Goal: Task Accomplishment & Management: Complete application form

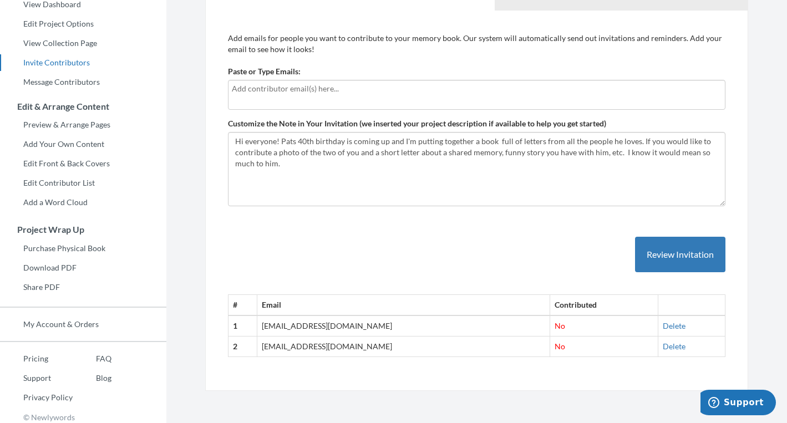
scroll to position [128, 0]
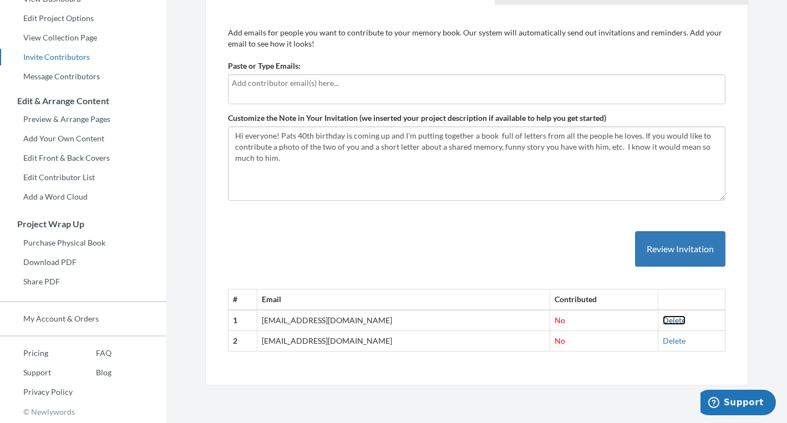
click at [663, 319] on link "Delete" at bounding box center [674, 320] width 23 height 9
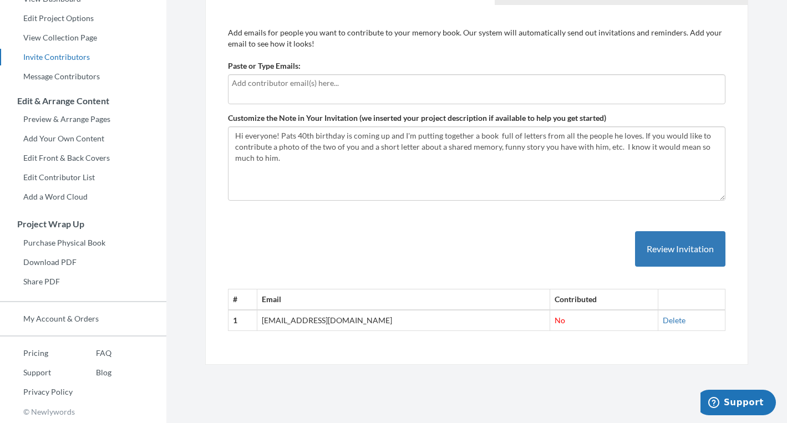
scroll to position [72, 0]
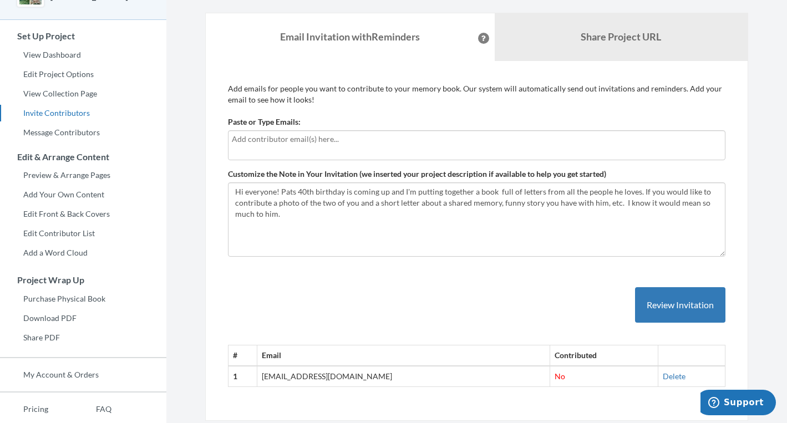
click at [288, 148] on div at bounding box center [476, 145] width 497 height 30
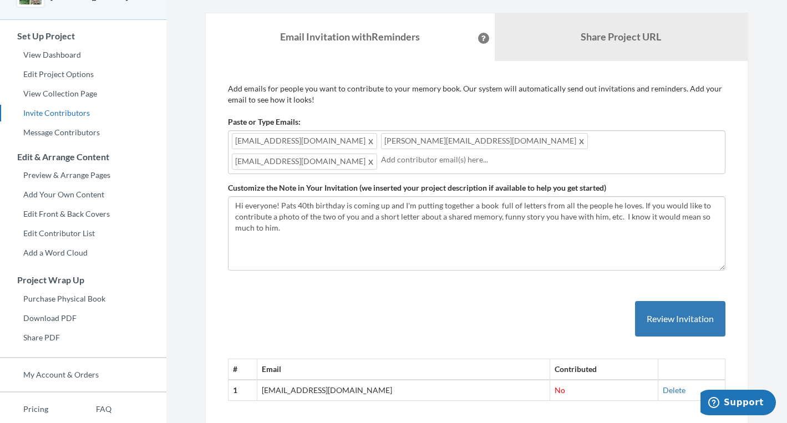
click at [540, 141] on div "[EMAIL_ADDRESS][DOMAIN_NAME] [PERSON_NAME][EMAIL_ADDRESS][DOMAIN_NAME] [EMAIL_A…" at bounding box center [476, 152] width 497 height 44
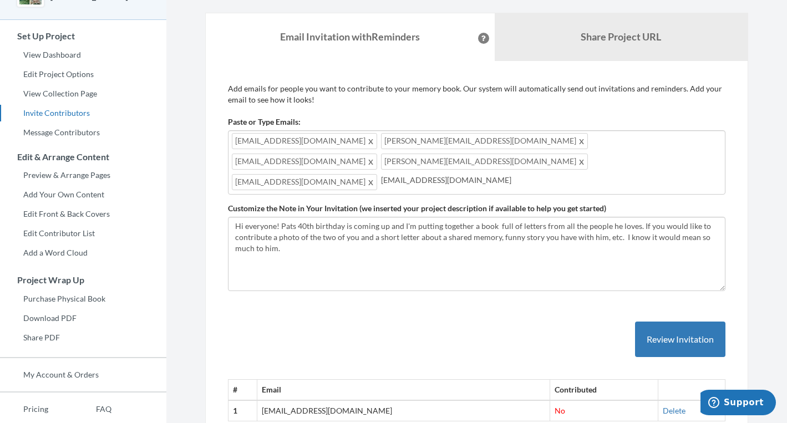
type input "[EMAIL_ADDRESS][DOMAIN_NAME]"
click at [419, 174] on input "[EMAIL_ADDRESS][DOMAIN_NAME]" at bounding box center [551, 180] width 340 height 12
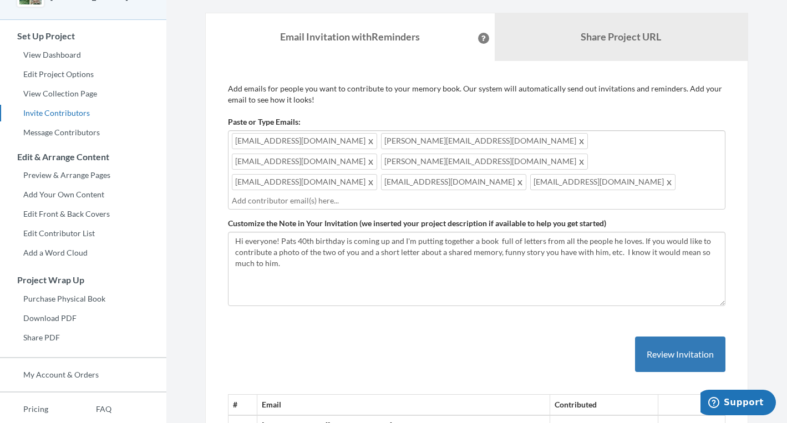
click at [549, 161] on div "[EMAIL_ADDRESS][DOMAIN_NAME] [PERSON_NAME][EMAIL_ADDRESS][DOMAIN_NAME] [EMAIL_A…" at bounding box center [476, 169] width 497 height 79
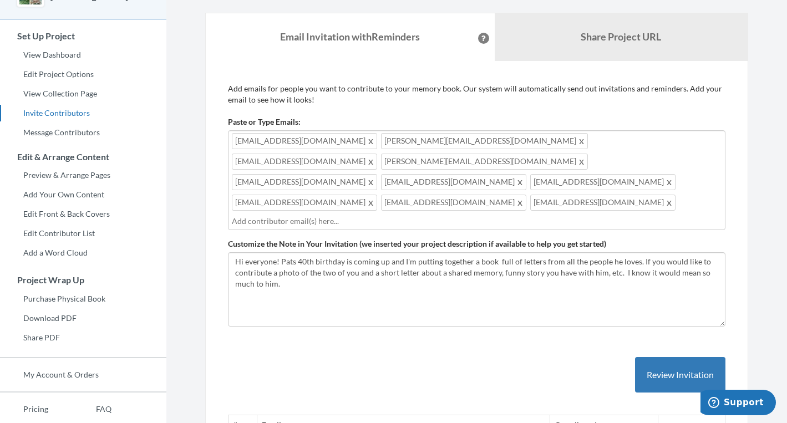
click at [460, 215] on input "text" at bounding box center [477, 221] width 490 height 12
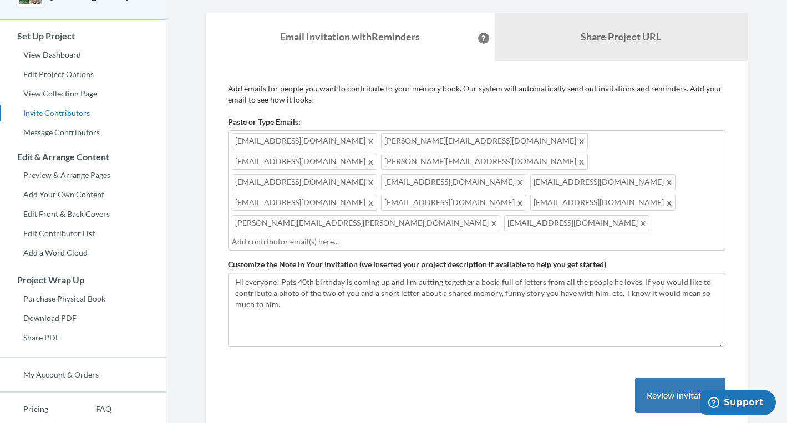
click at [334, 236] on input "text" at bounding box center [477, 242] width 490 height 12
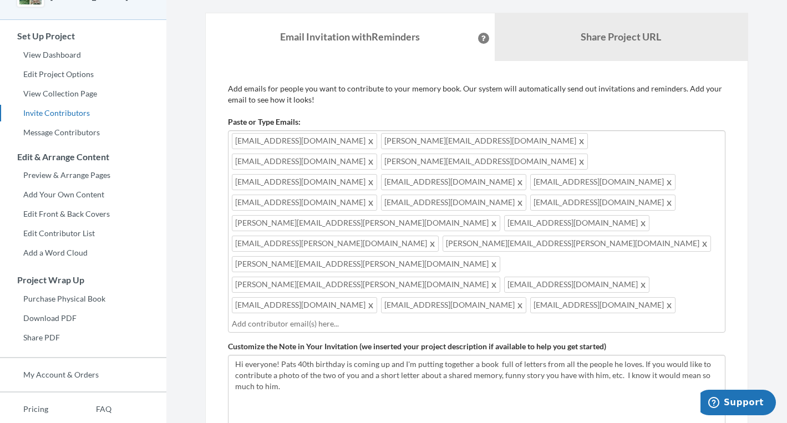
click at [628, 216] on div "[EMAIL_ADDRESS][DOMAIN_NAME] [PERSON_NAME][EMAIL_ADDRESS][DOMAIN_NAME] [EMAIL_A…" at bounding box center [476, 231] width 497 height 202
type input "[PERSON_NAME][EMAIL_ADDRESS][DOMAIN_NAME]"
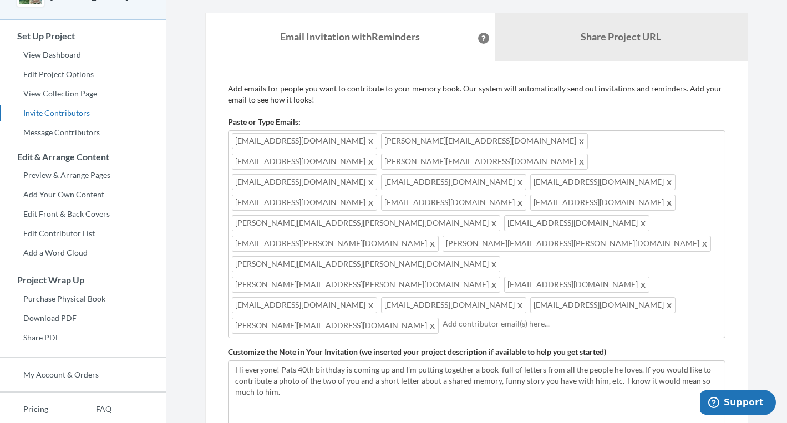
paste input "b"
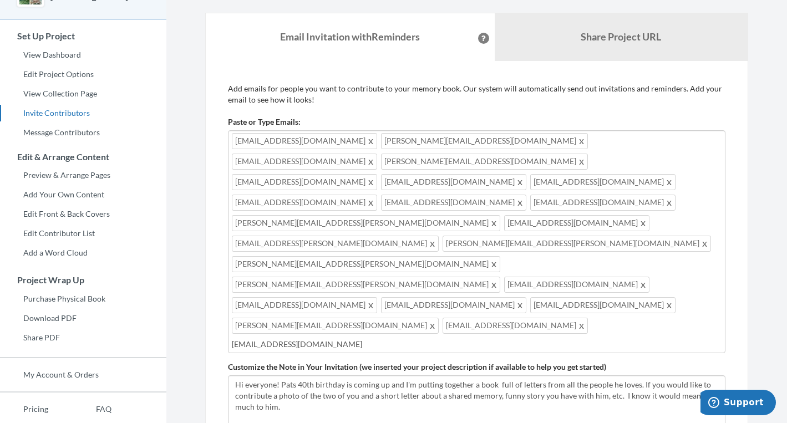
type input "[EMAIL_ADDRESS][DOMAIN_NAME]"
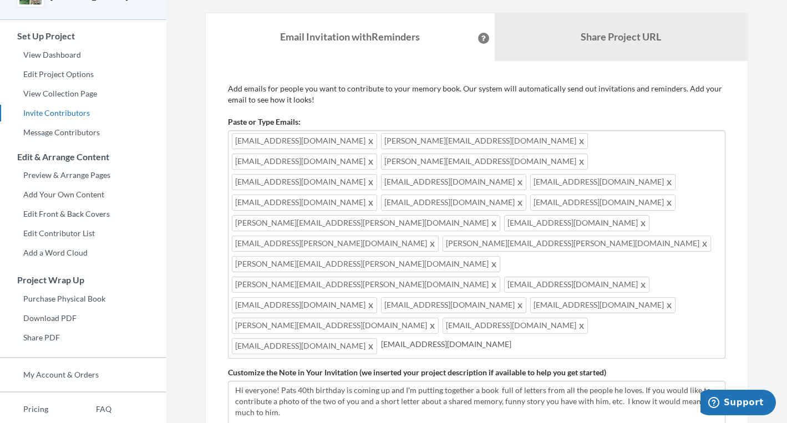
type input "[EMAIL_ADDRESS][DOMAIN_NAME]"
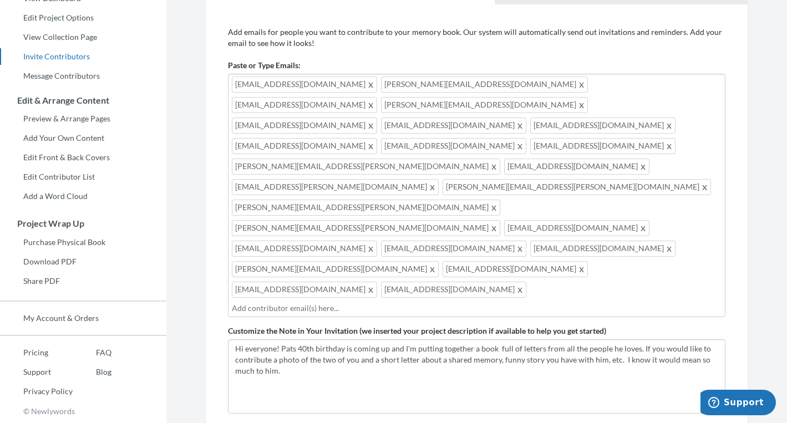
scroll to position [212, 0]
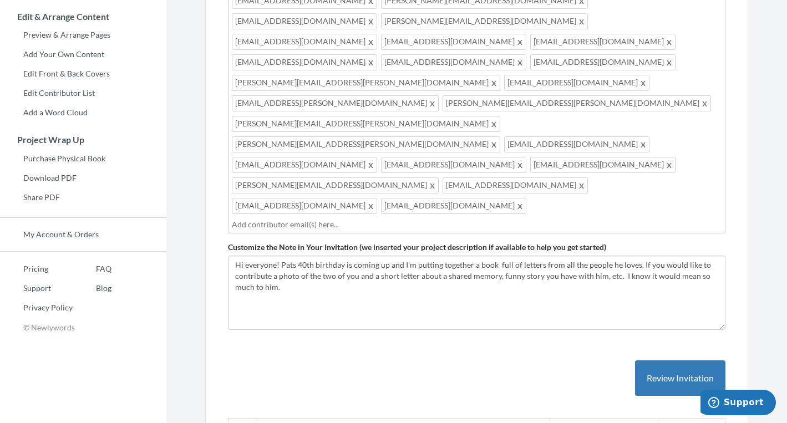
click at [554, 105] on div "[EMAIL_ADDRESS][DOMAIN_NAME] [PERSON_NAME][EMAIL_ADDRESS][DOMAIN_NAME] [EMAIL_A…" at bounding box center [476, 111] width 497 height 243
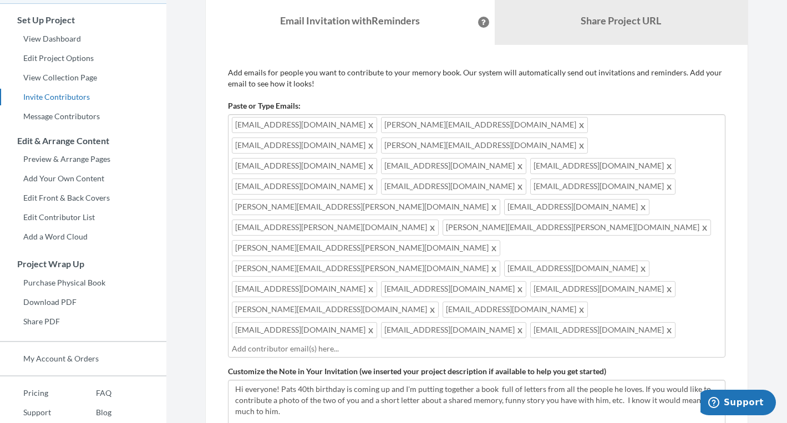
scroll to position [0, 0]
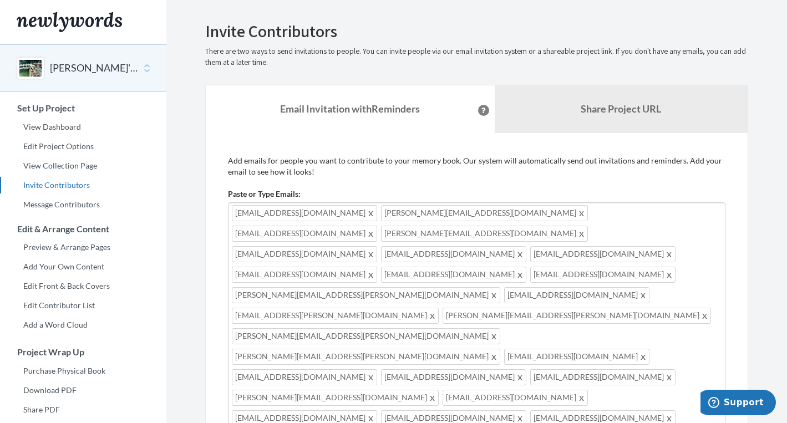
type input "[EMAIL_ADDRESS][DOMAIN_NAME]"
